Goal: Task Accomplishment & Management: Use online tool/utility

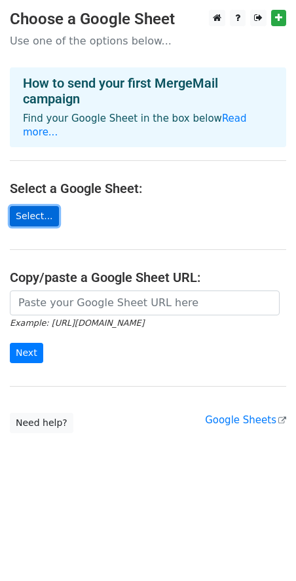
click at [39, 206] on link "Select..." at bounding box center [34, 216] width 49 height 20
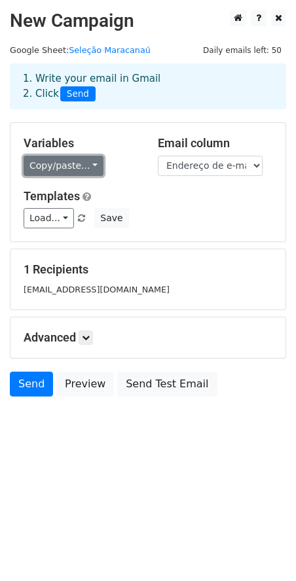
click at [87, 164] on link "Copy/paste..." at bounding box center [64, 166] width 80 height 20
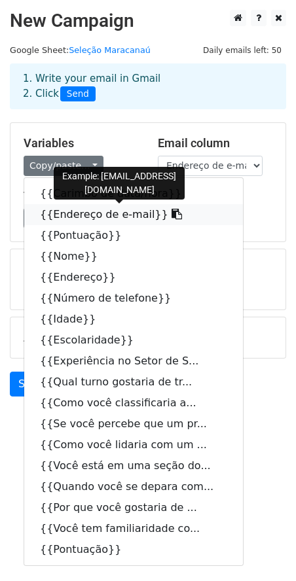
click at [84, 213] on link "{{Endereço de e-mail}}" at bounding box center [133, 214] width 219 height 21
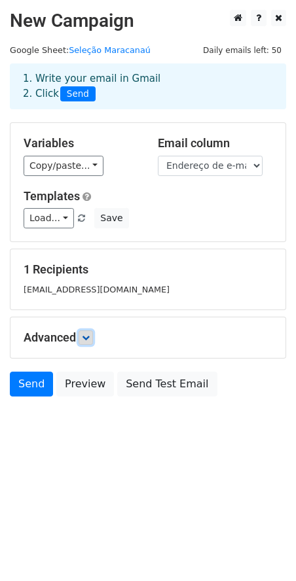
click at [93, 335] on link at bounding box center [86, 337] width 14 height 14
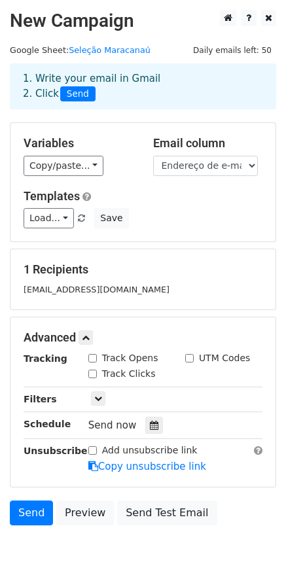
click at [242, 258] on div "1 Recipients daltoncs07@gmail.com" at bounding box center [142, 279] width 265 height 60
click at [245, 220] on div "Load... No templates saved Save" at bounding box center [143, 218] width 258 height 20
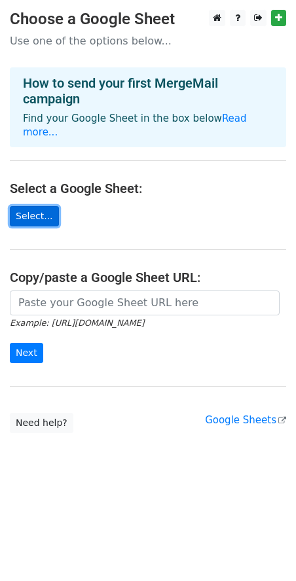
click at [33, 206] on link "Select..." at bounding box center [34, 216] width 49 height 20
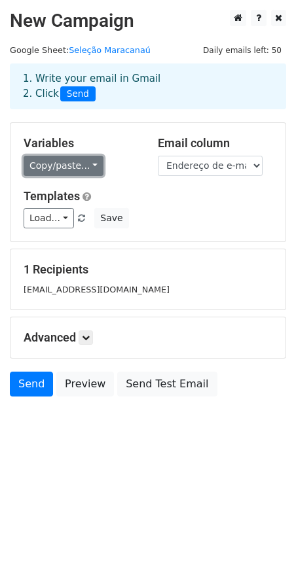
click at [88, 166] on link "Copy/paste..." at bounding box center [64, 166] width 80 height 20
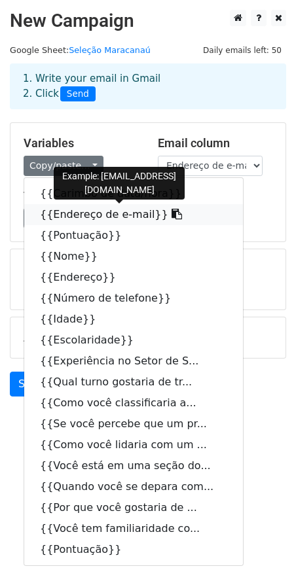
click at [103, 217] on link "{{Endereço de e-mail}}" at bounding box center [133, 214] width 219 height 21
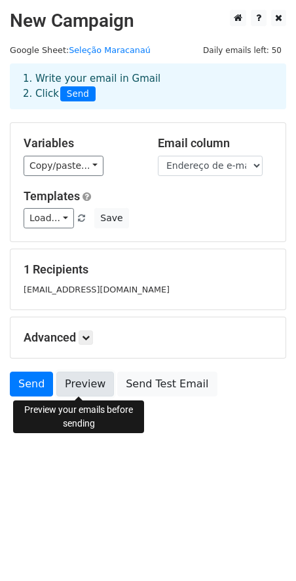
click at [70, 383] on link "Preview" at bounding box center [85, 384] width 58 height 25
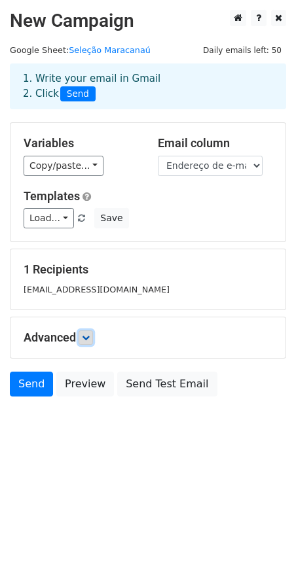
click at [88, 336] on icon at bounding box center [86, 338] width 8 height 8
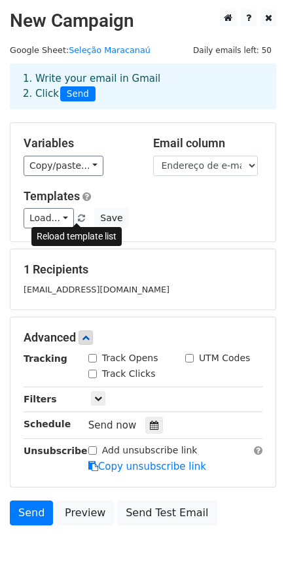
click at [79, 221] on span at bounding box center [81, 219] width 7 height 9
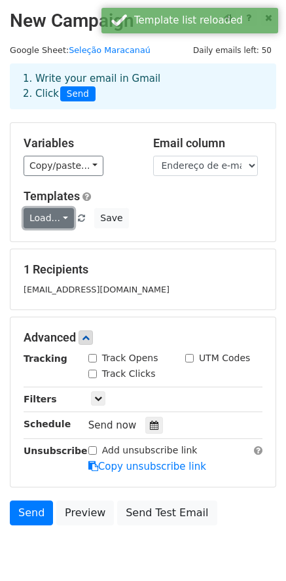
click at [62, 217] on link "Load..." at bounding box center [49, 218] width 50 height 20
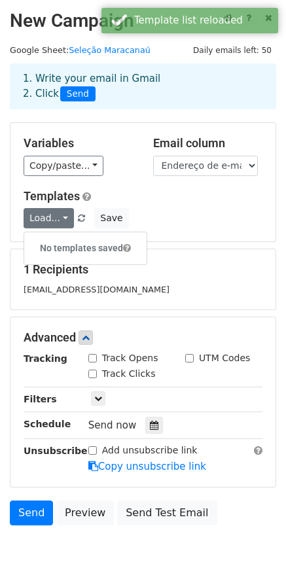
click at [202, 200] on h5 "Templates" at bounding box center [143, 196] width 239 height 14
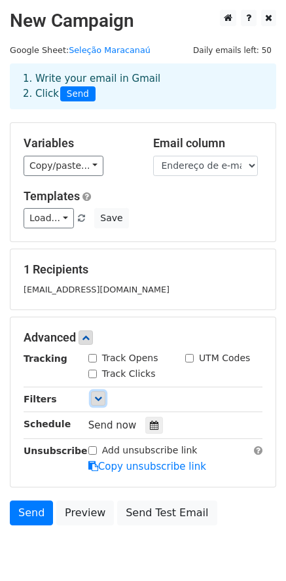
click at [98, 400] on icon at bounding box center [98, 399] width 8 height 8
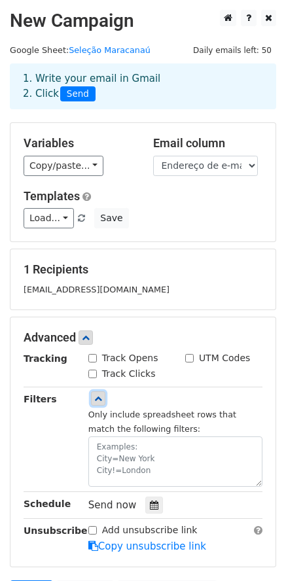
click at [98, 400] on icon at bounding box center [98, 399] width 8 height 8
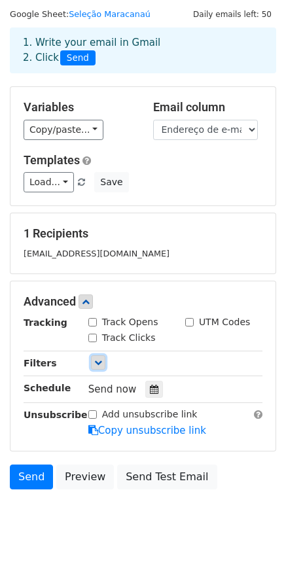
scroll to position [55, 0]
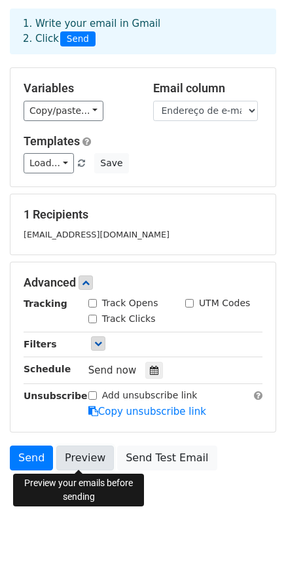
click at [88, 454] on link "Preview" at bounding box center [85, 458] width 58 height 25
